Goal: Task Accomplishment & Management: Manage account settings

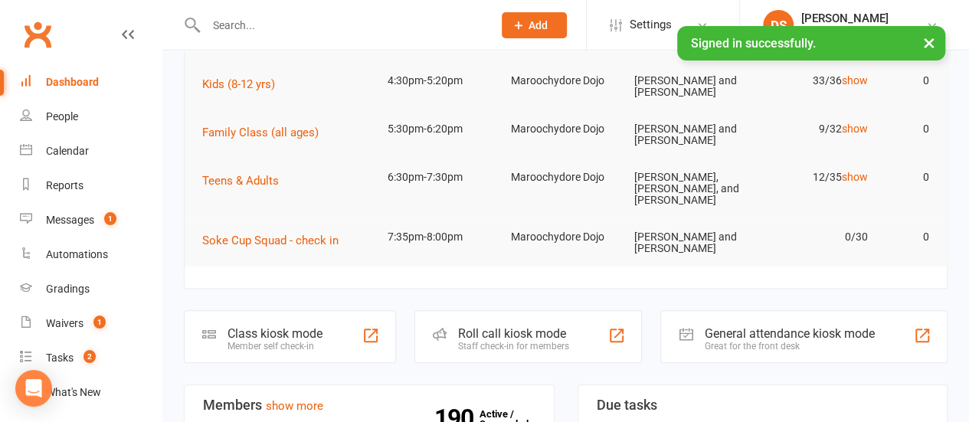
scroll to position [153, 0]
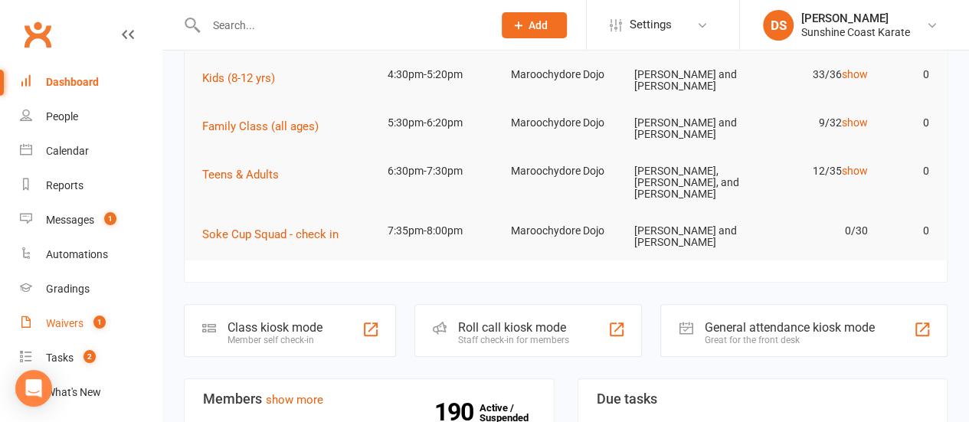
click at [69, 323] on div "Waivers" at bounding box center [65, 323] width 38 height 12
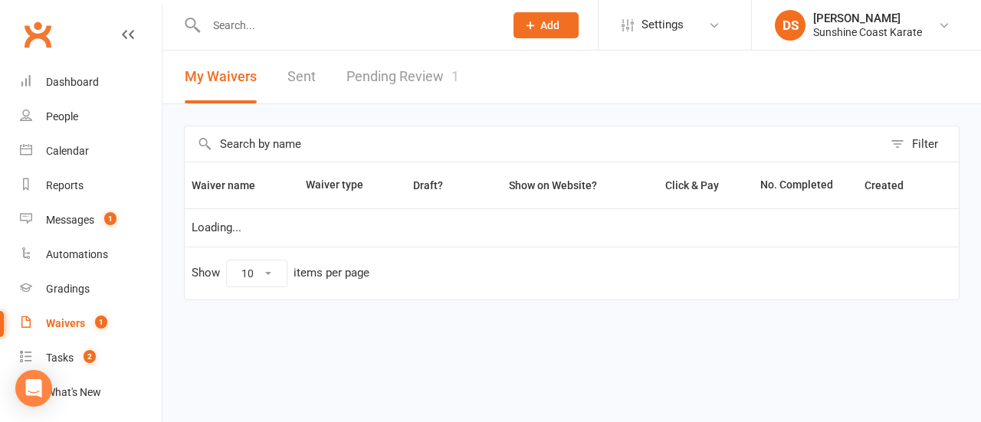
select select "100"
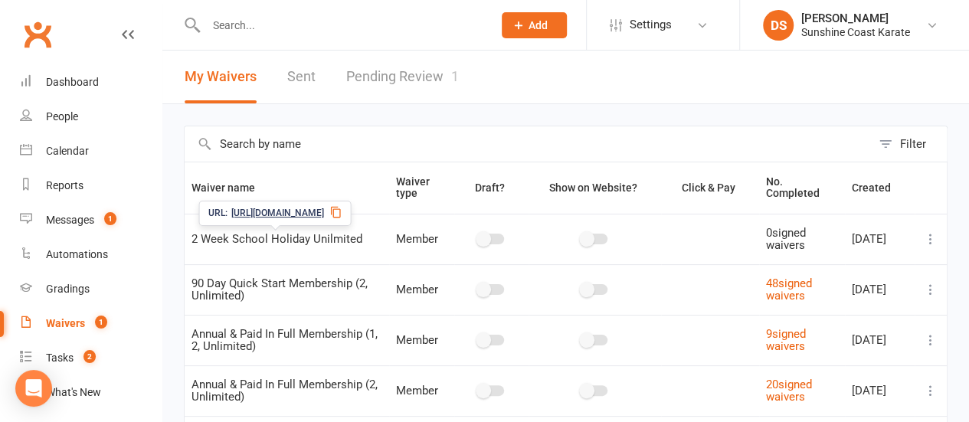
click at [372, 71] on link "Pending Review 1" at bounding box center [402, 77] width 113 height 53
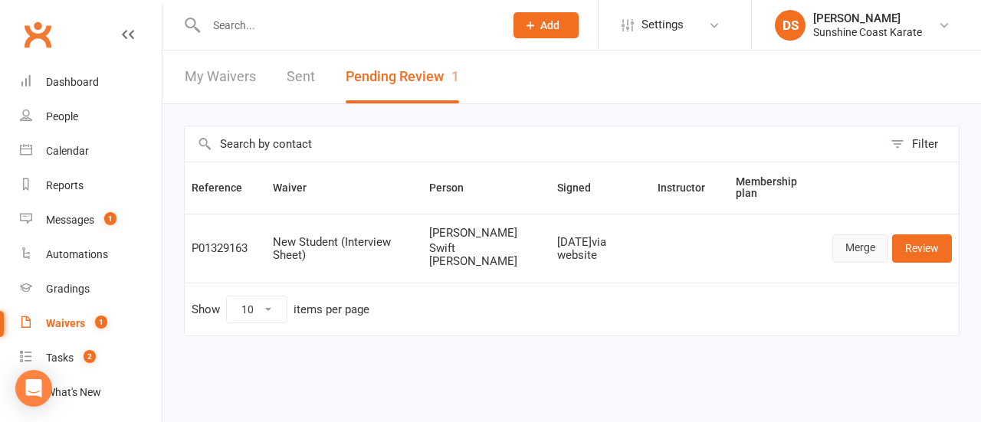
click at [861, 238] on link "Merge" at bounding box center [860, 249] width 56 height 28
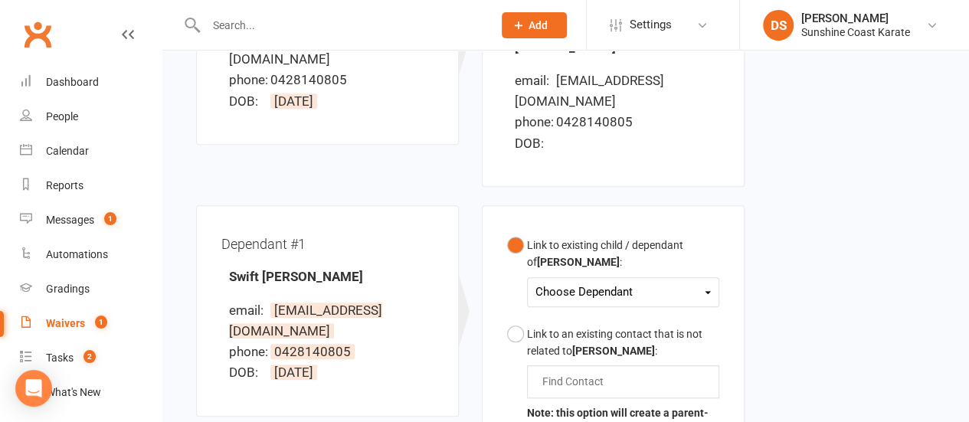
scroll to position [307, 0]
click at [707, 281] on div "Choose Dependant" at bounding box center [623, 291] width 175 height 21
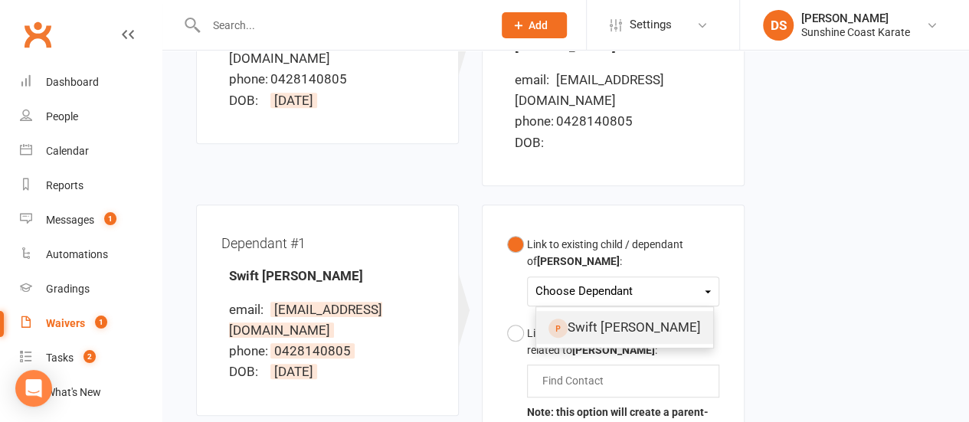
click at [594, 311] on link "Swift [PERSON_NAME]" at bounding box center [624, 327] width 177 height 33
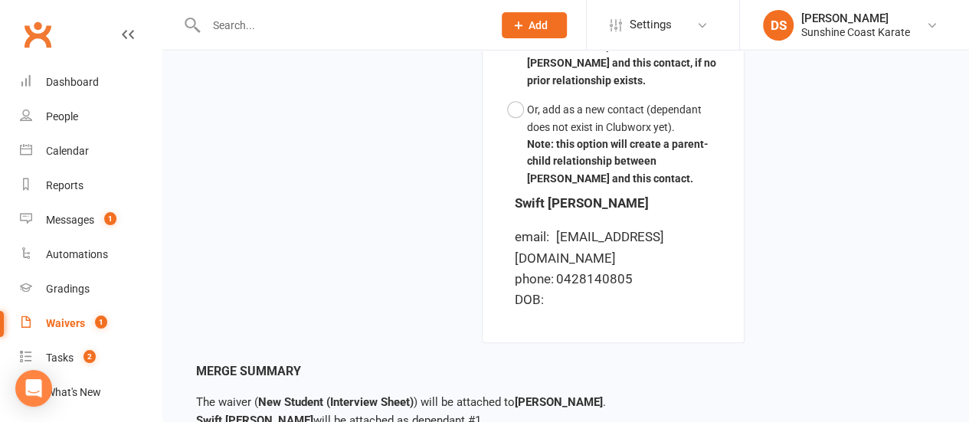
scroll to position [763, 0]
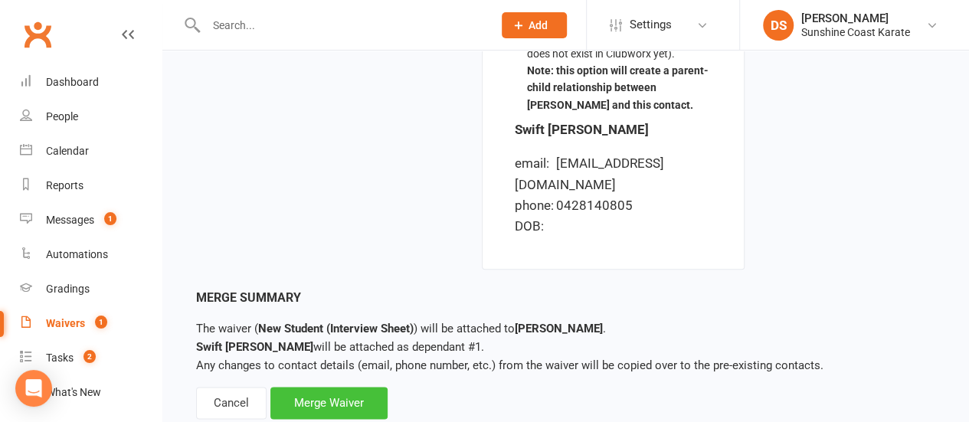
click at [320, 387] on div "Merge Waiver" at bounding box center [329, 403] width 117 height 32
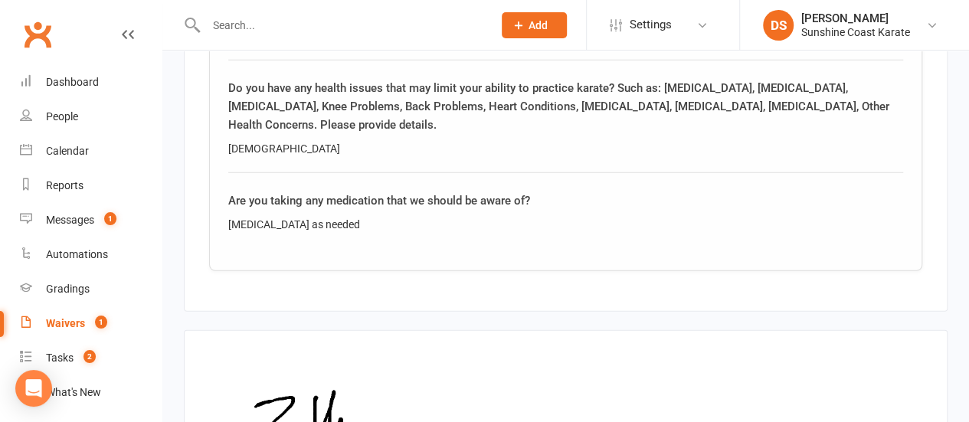
scroll to position [2242, 0]
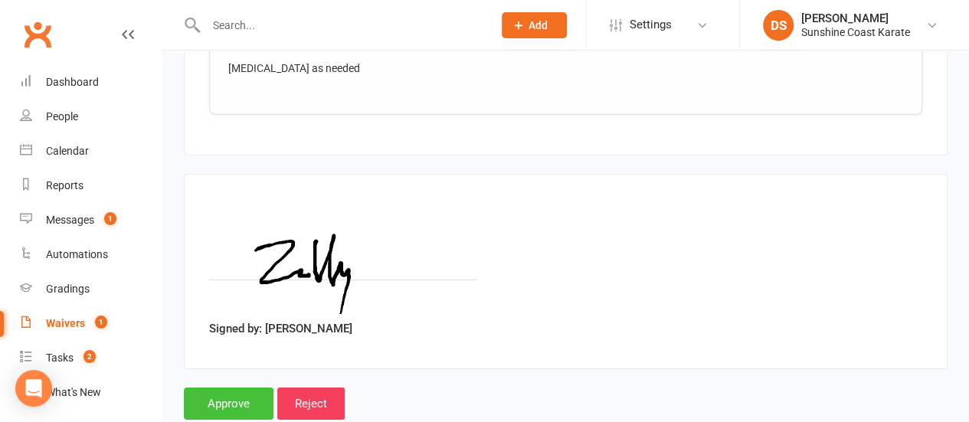
click at [233, 388] on input "Approve" at bounding box center [229, 404] width 90 height 32
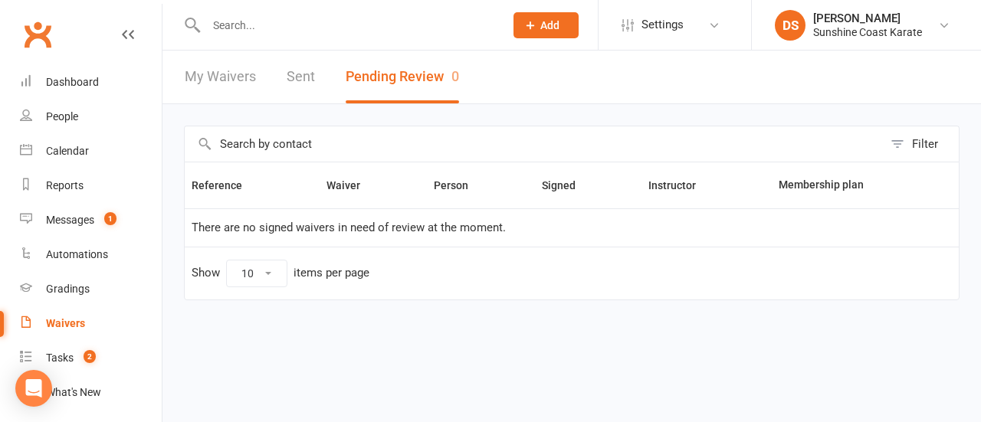
select select "100"
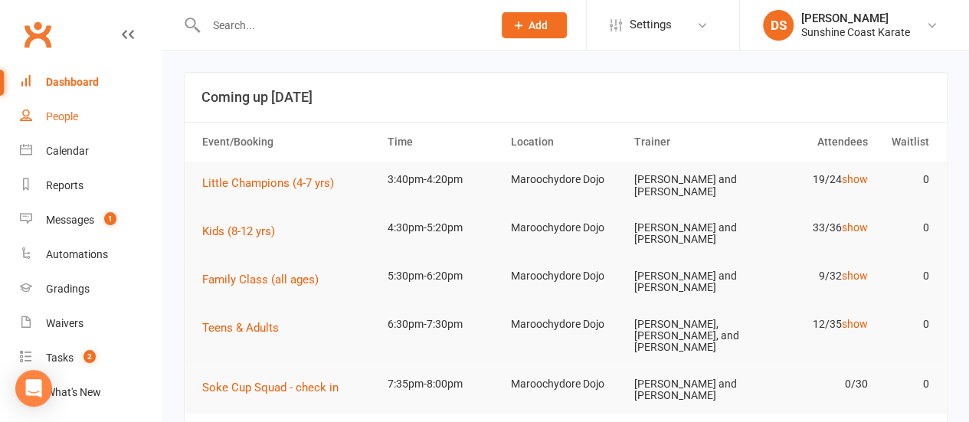
click at [69, 117] on div "People" at bounding box center [62, 116] width 32 height 12
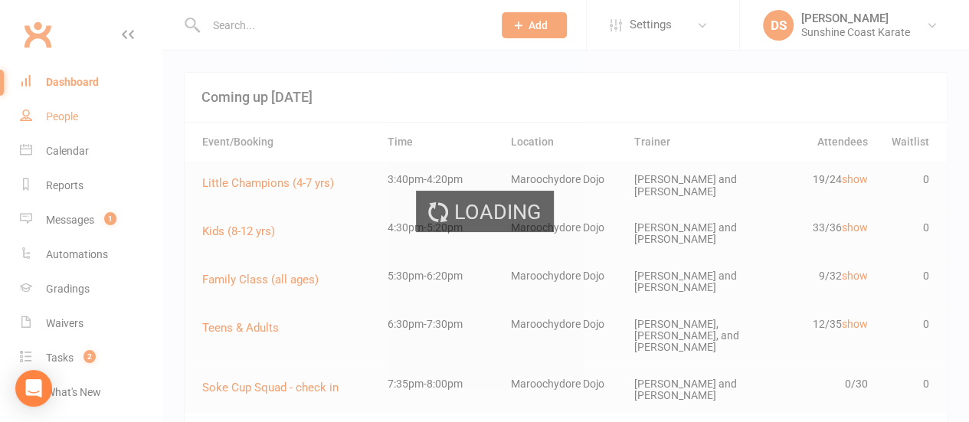
select select "100"
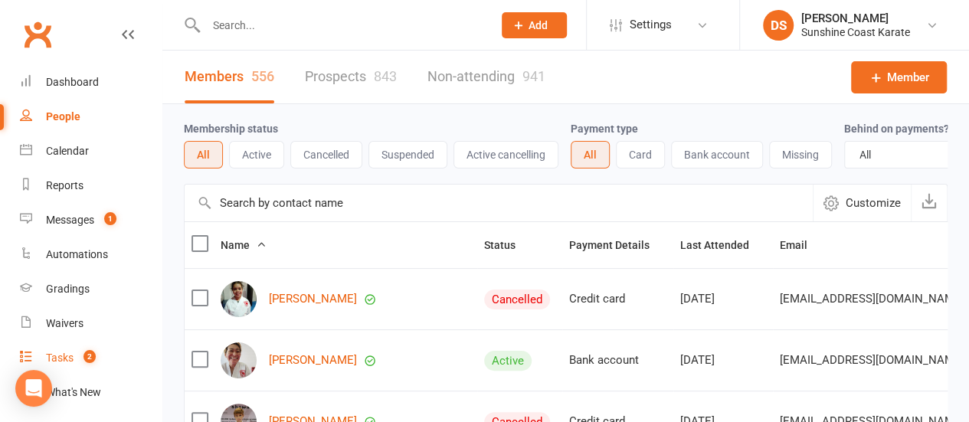
click at [59, 358] on div "Tasks" at bounding box center [60, 358] width 28 height 12
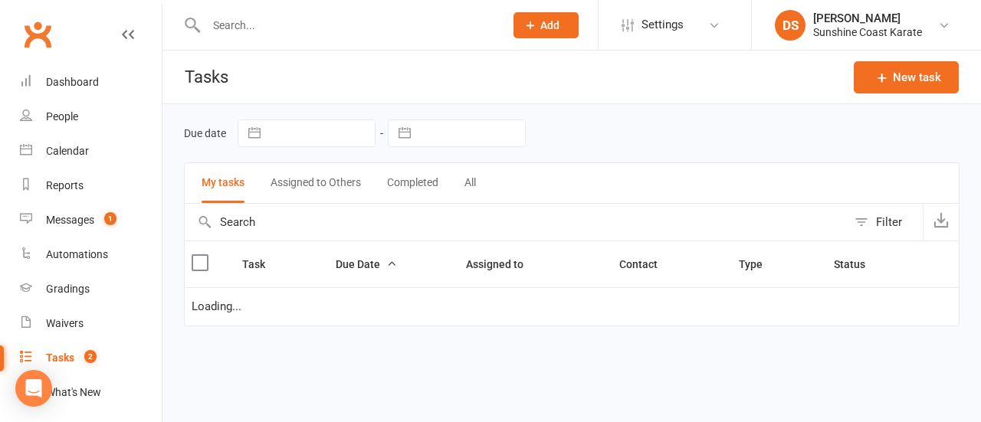
select select "started"
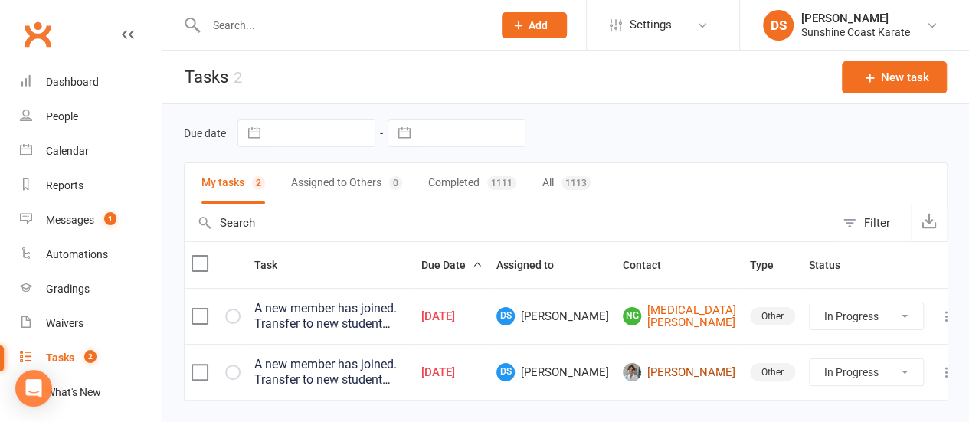
click at [704, 366] on link "[PERSON_NAME]" at bounding box center [679, 372] width 113 height 18
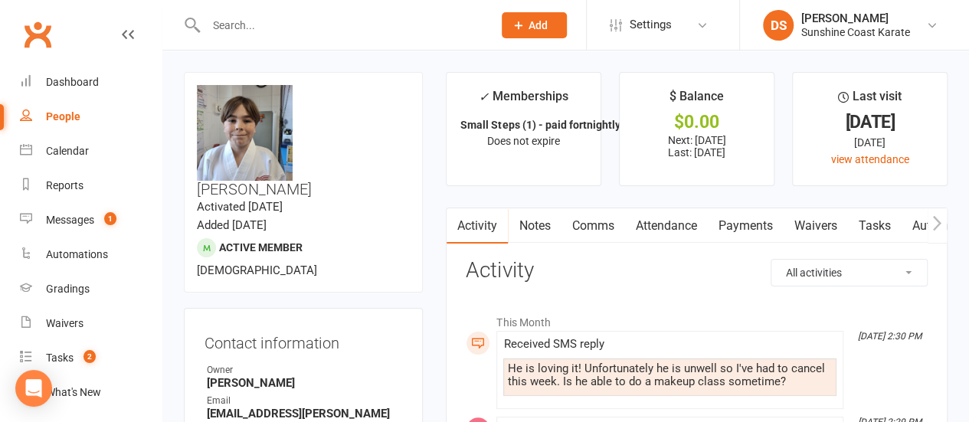
click at [745, 224] on link "Payments" at bounding box center [745, 225] width 76 height 35
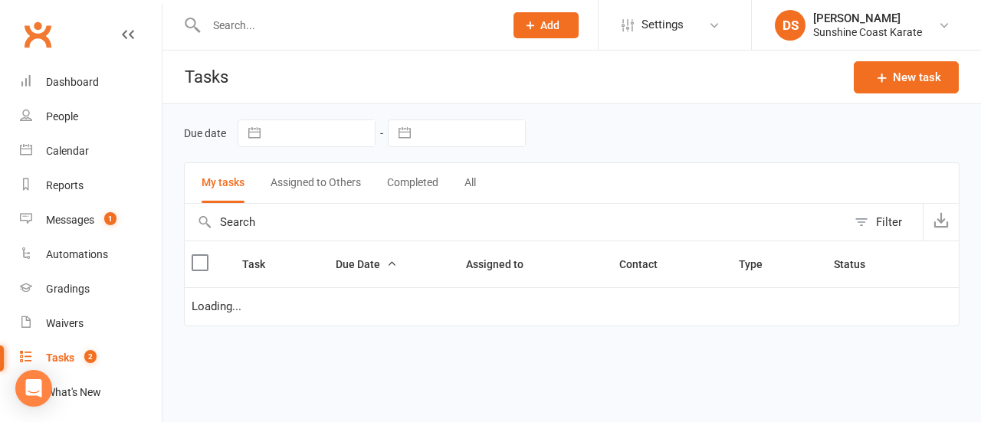
select select "started"
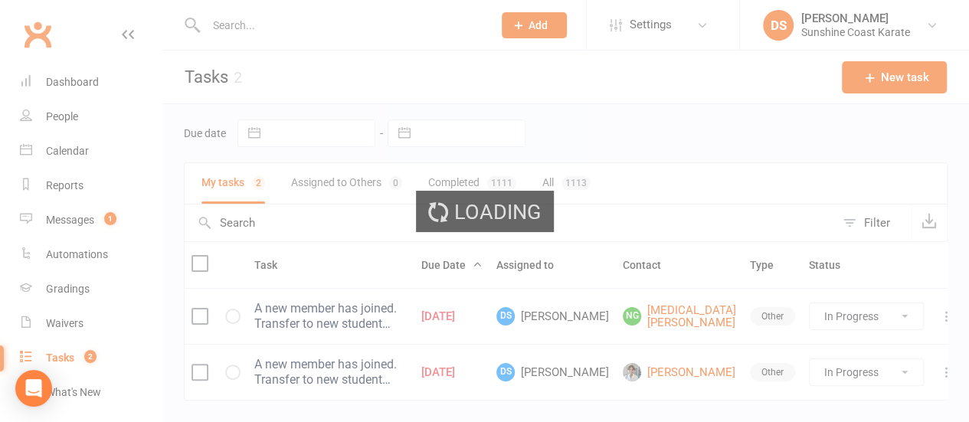
select select "100"
